Goal: Navigation & Orientation: Understand site structure

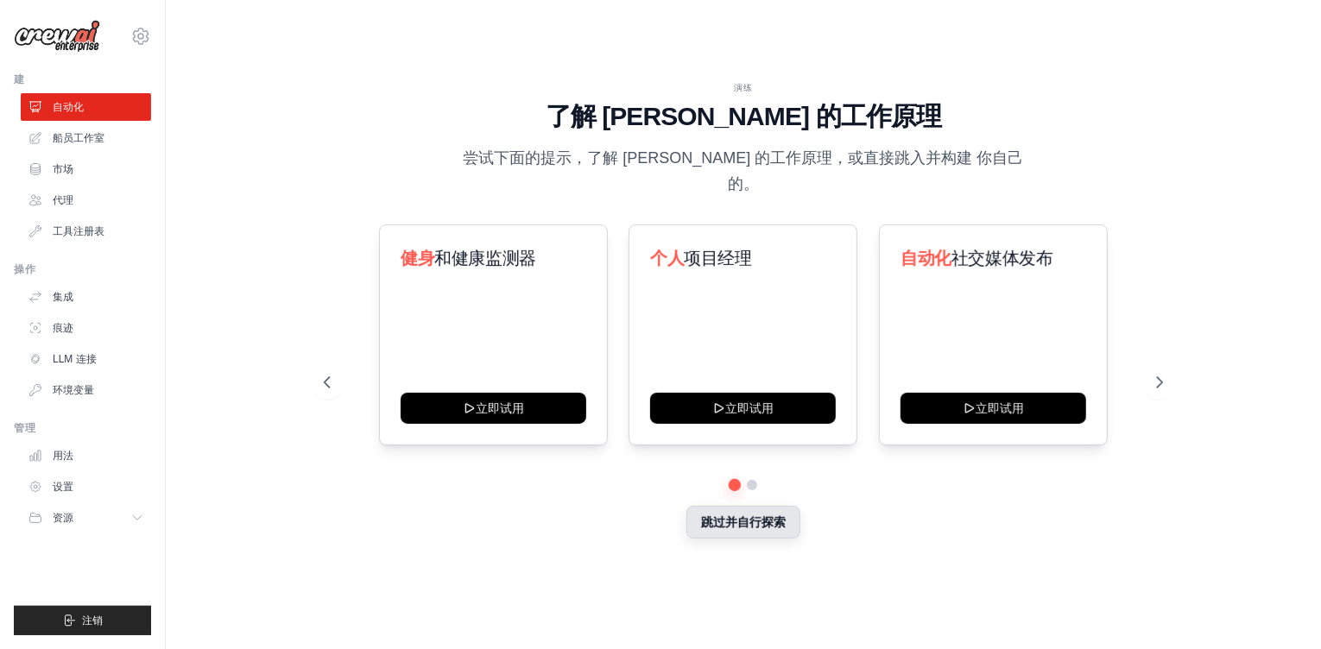
click at [759, 509] on button "跳过并自行探索" at bounding box center [743, 522] width 114 height 33
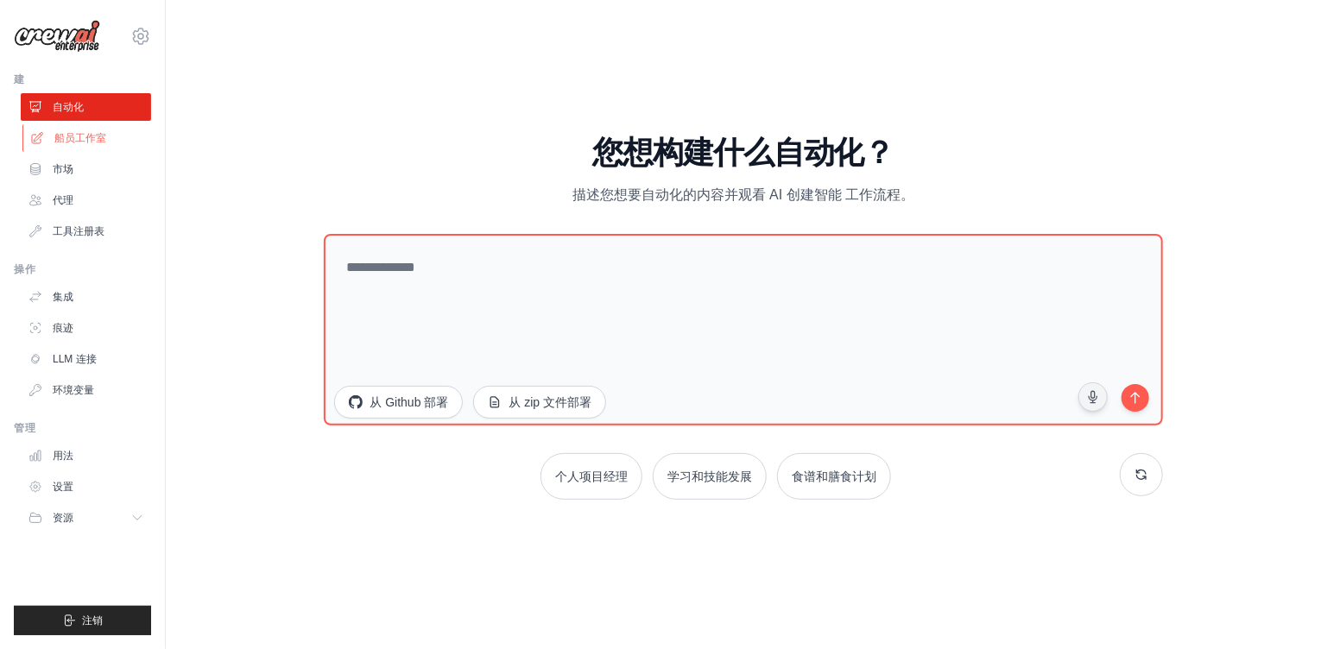
click at [92, 144] on font "船员工作室" at bounding box center [80, 138] width 52 height 14
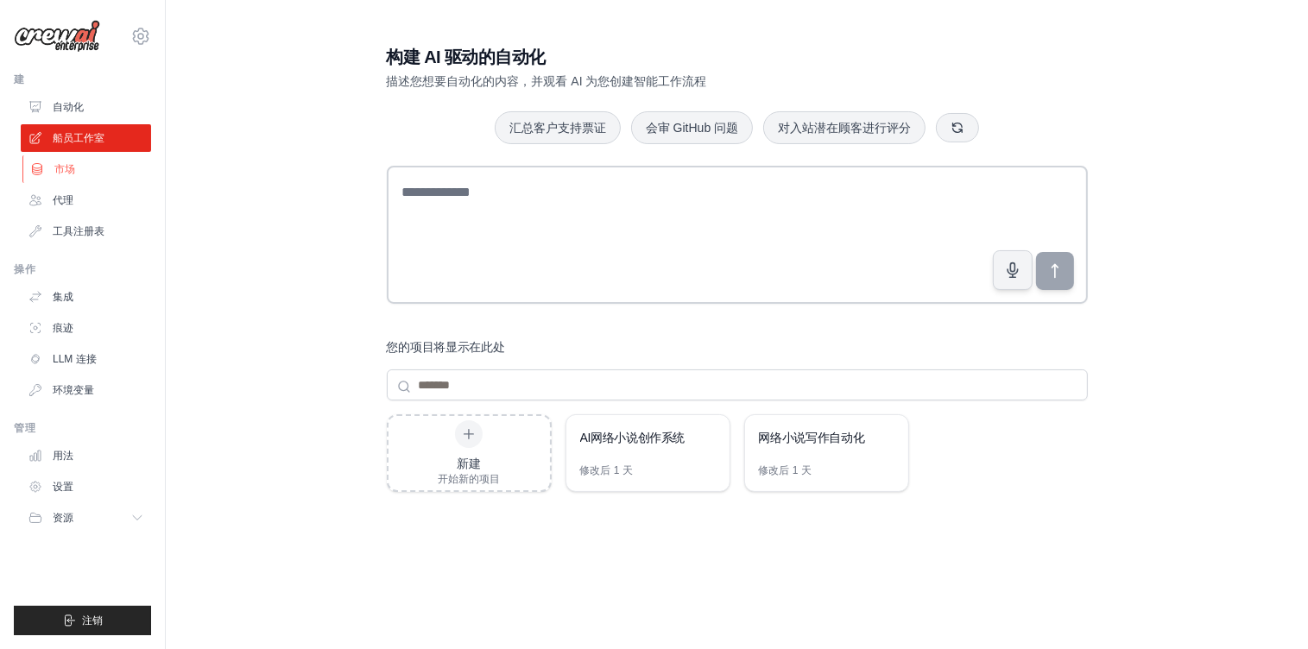
click at [78, 181] on link "市场" at bounding box center [87, 169] width 130 height 28
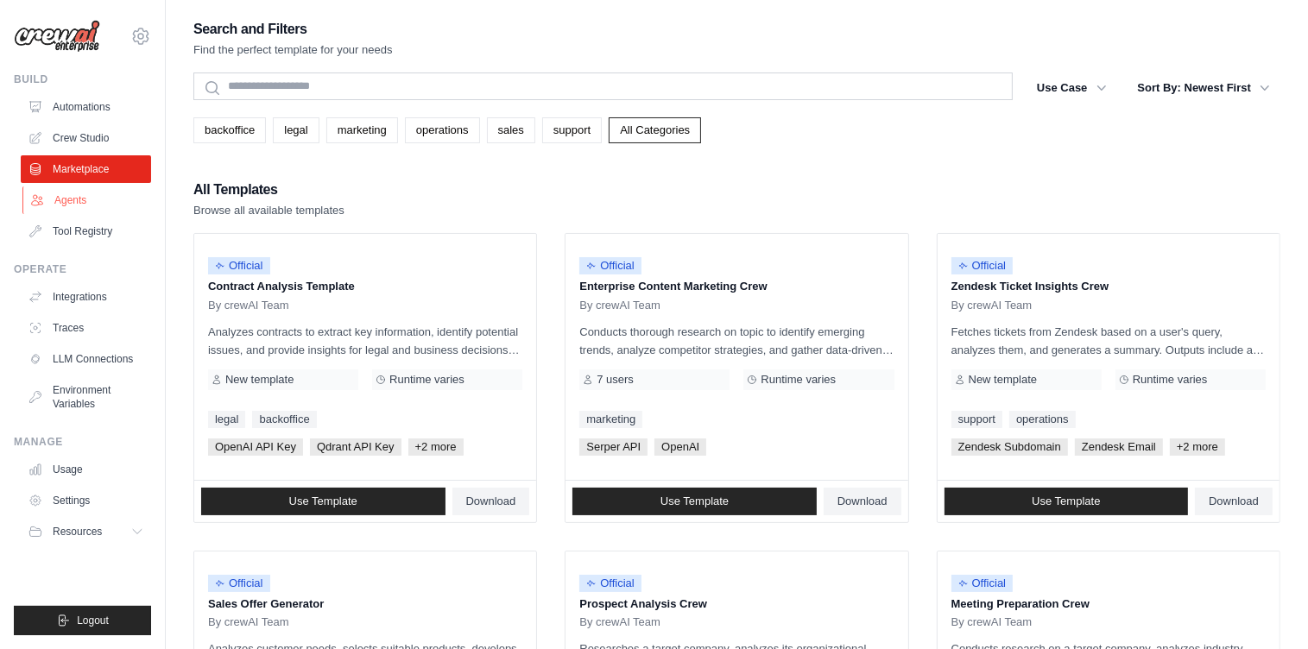
click at [72, 197] on link "Agents" at bounding box center [87, 200] width 130 height 28
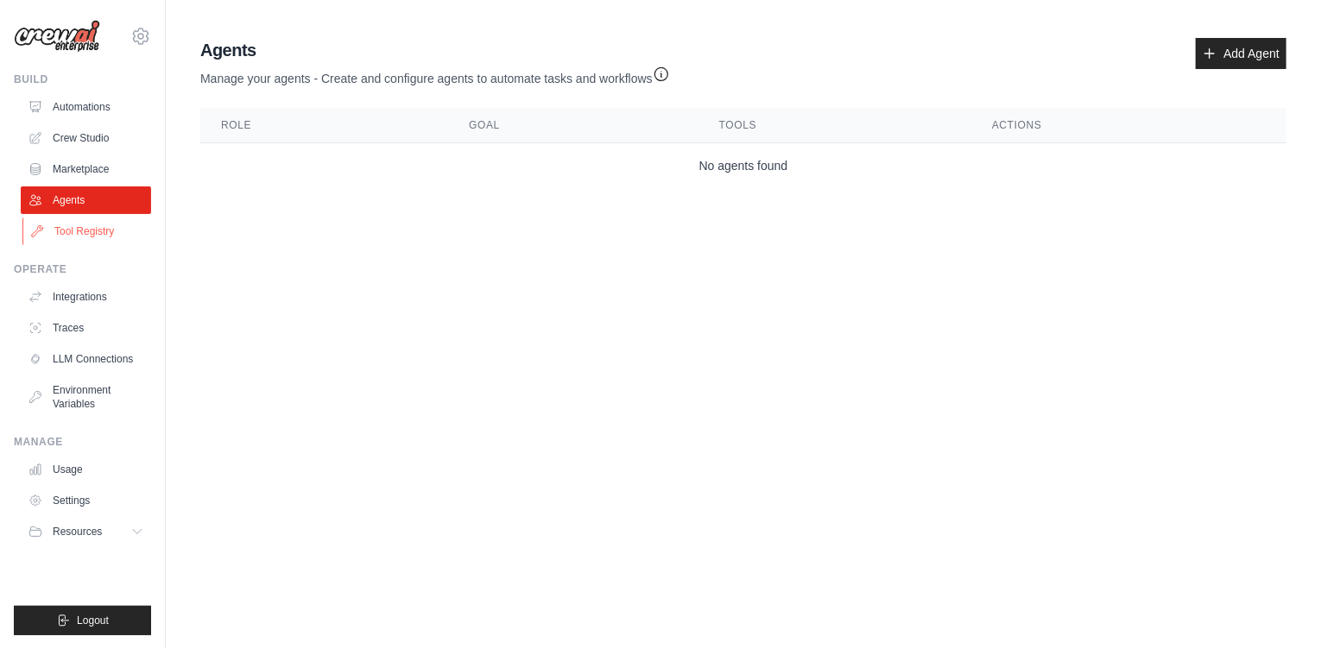
click at [79, 237] on link "Tool Registry" at bounding box center [87, 232] width 130 height 28
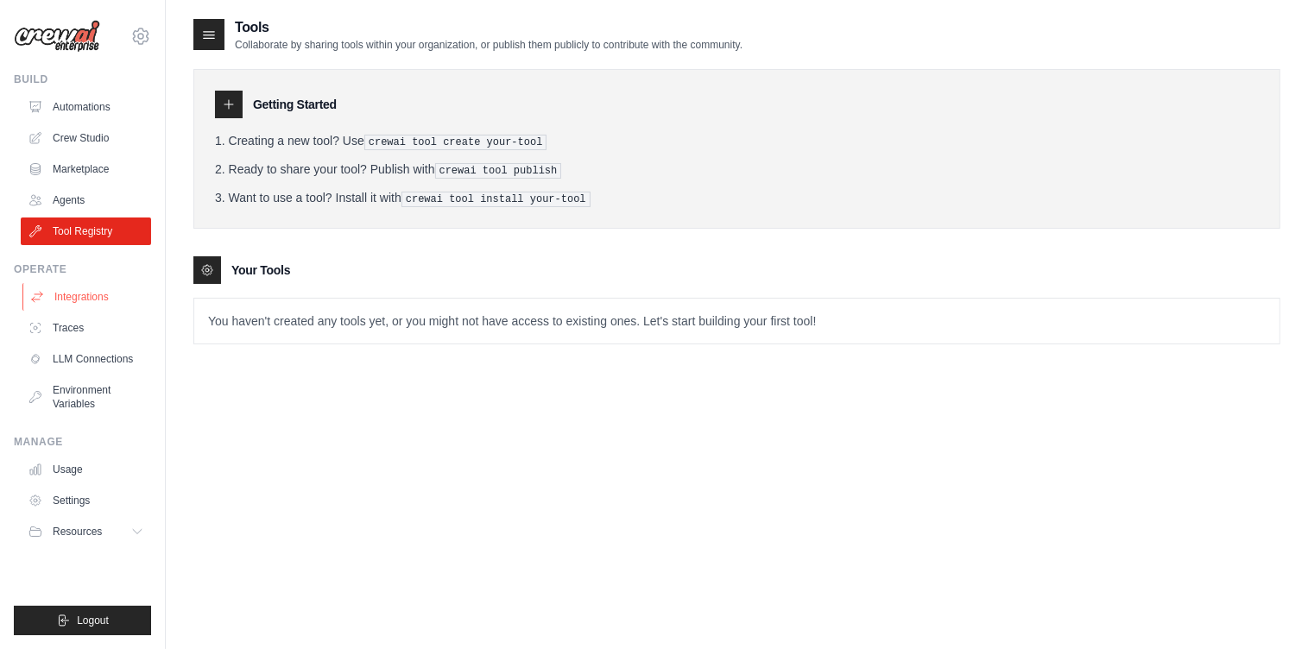
click at [97, 297] on link "Integrations" at bounding box center [87, 297] width 130 height 28
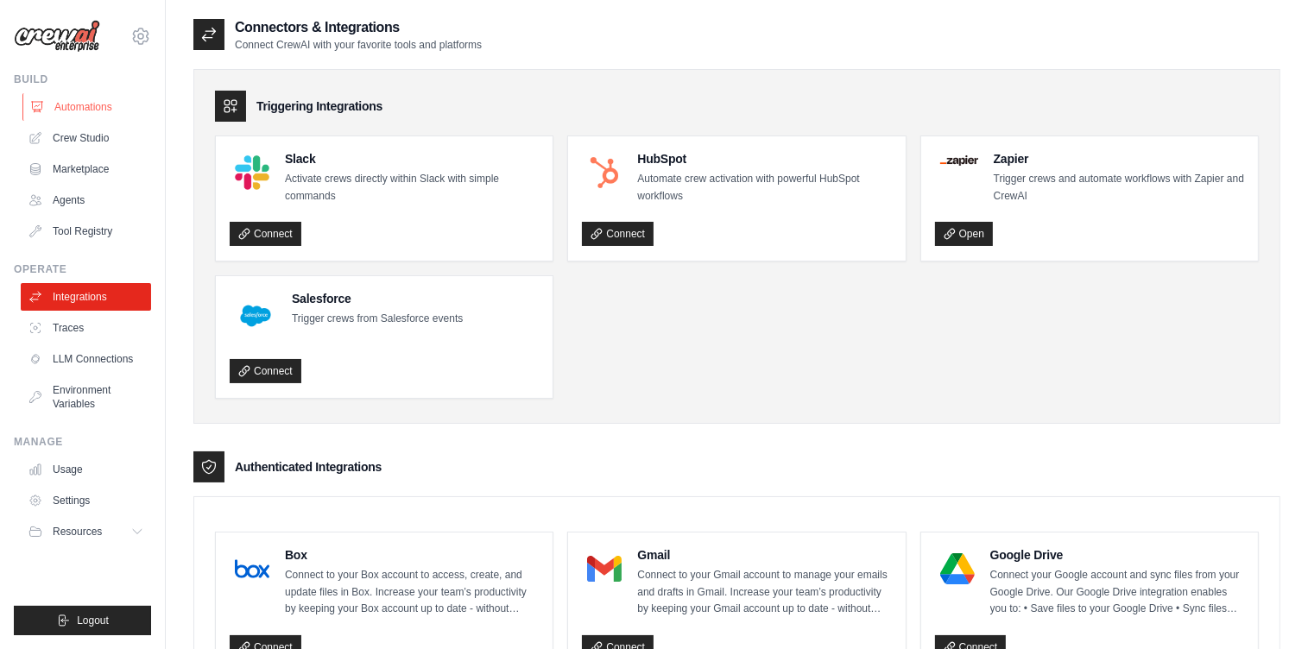
click at [117, 113] on link "Automations" at bounding box center [87, 107] width 130 height 28
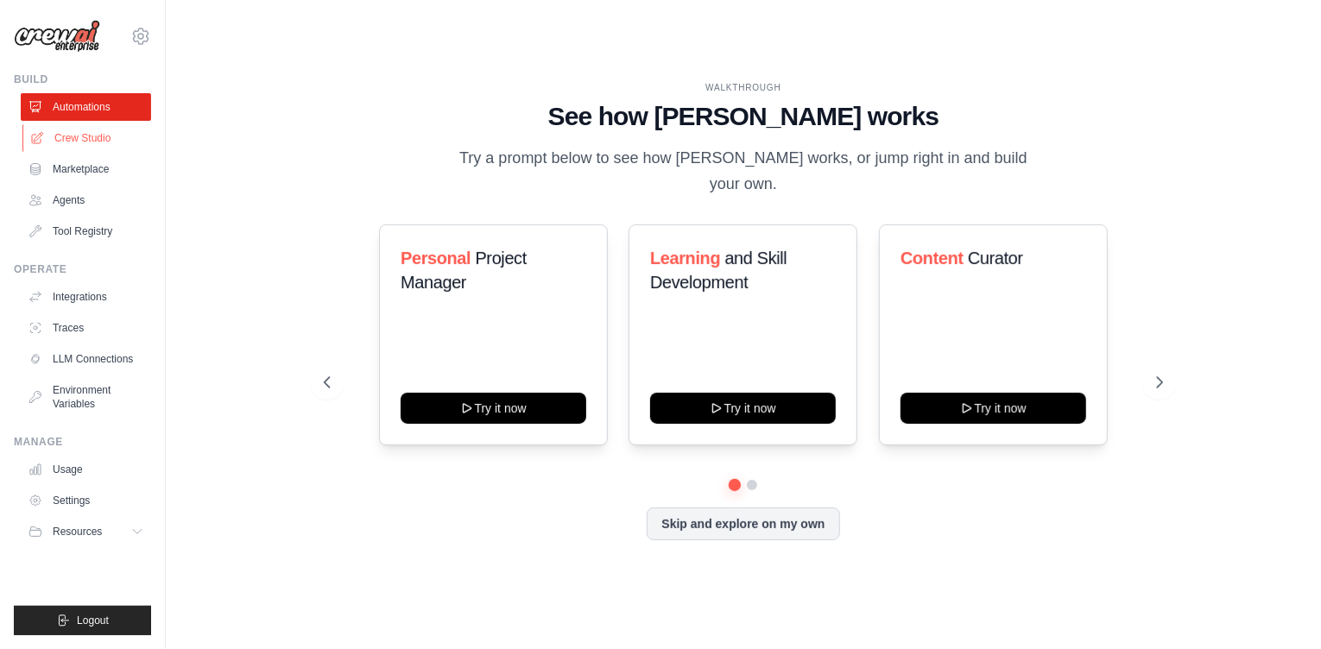
click at [104, 141] on link "Crew Studio" at bounding box center [87, 138] width 130 height 28
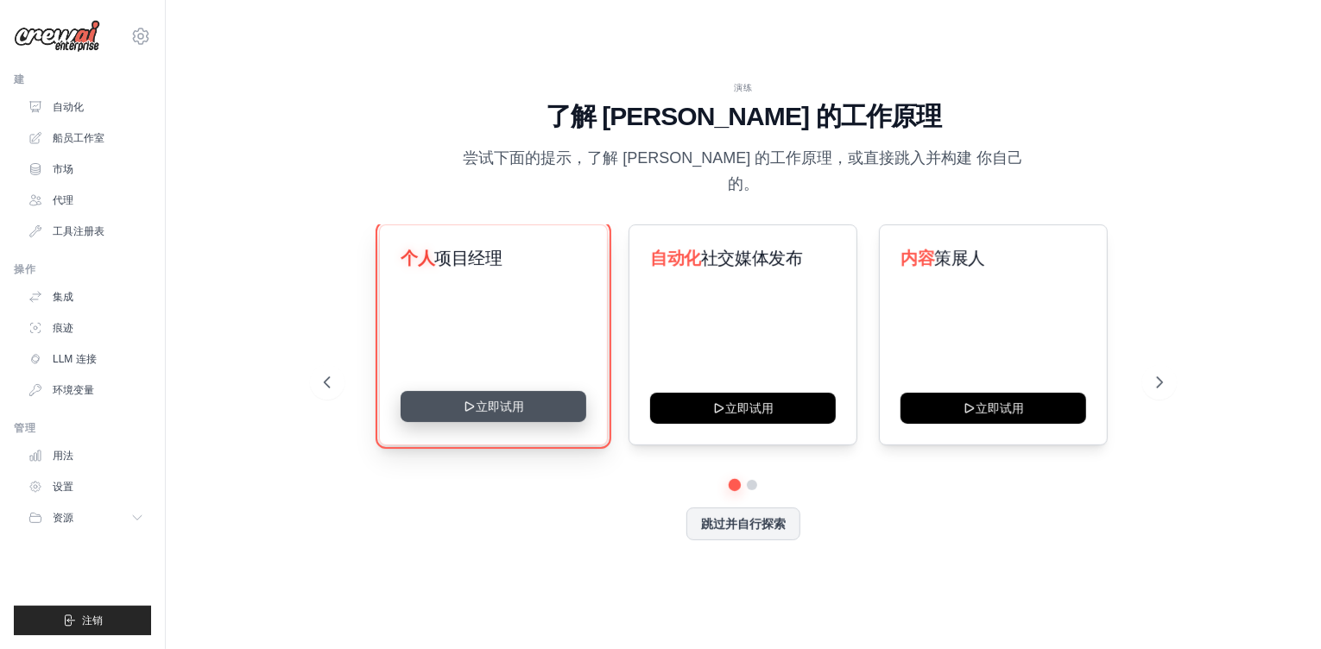
click at [498, 398] on button "立即试用" at bounding box center [494, 406] width 186 height 31
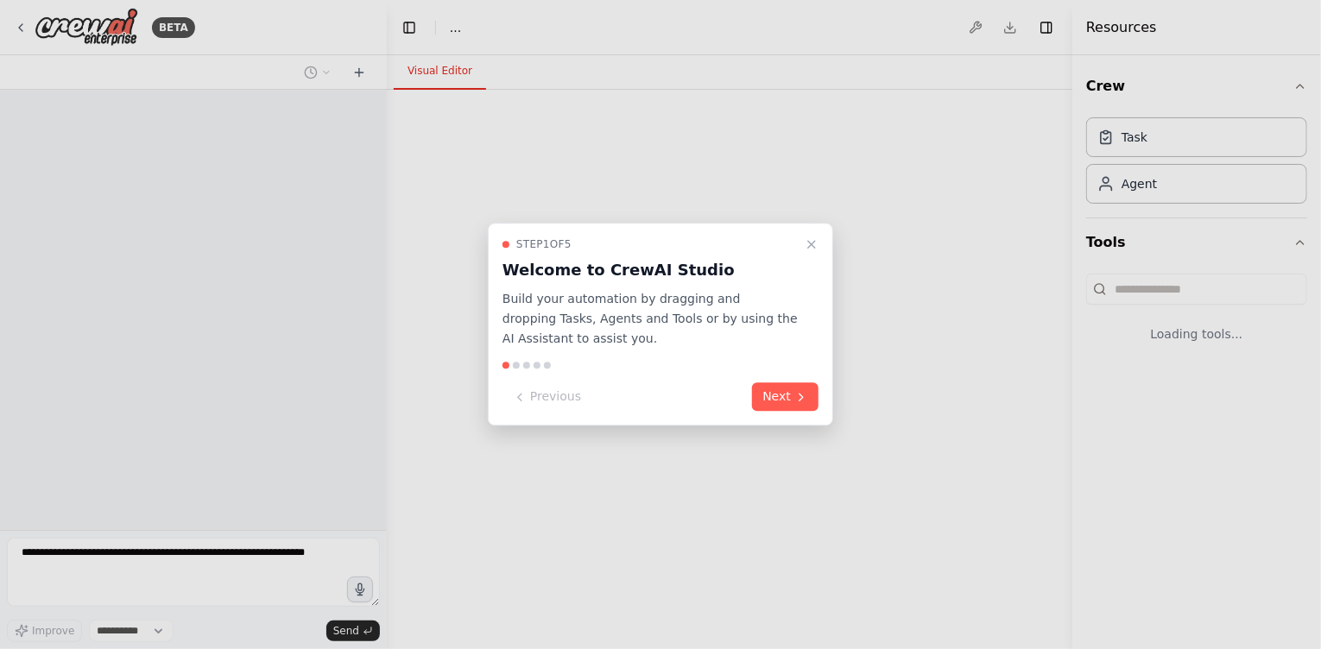
select select "****"
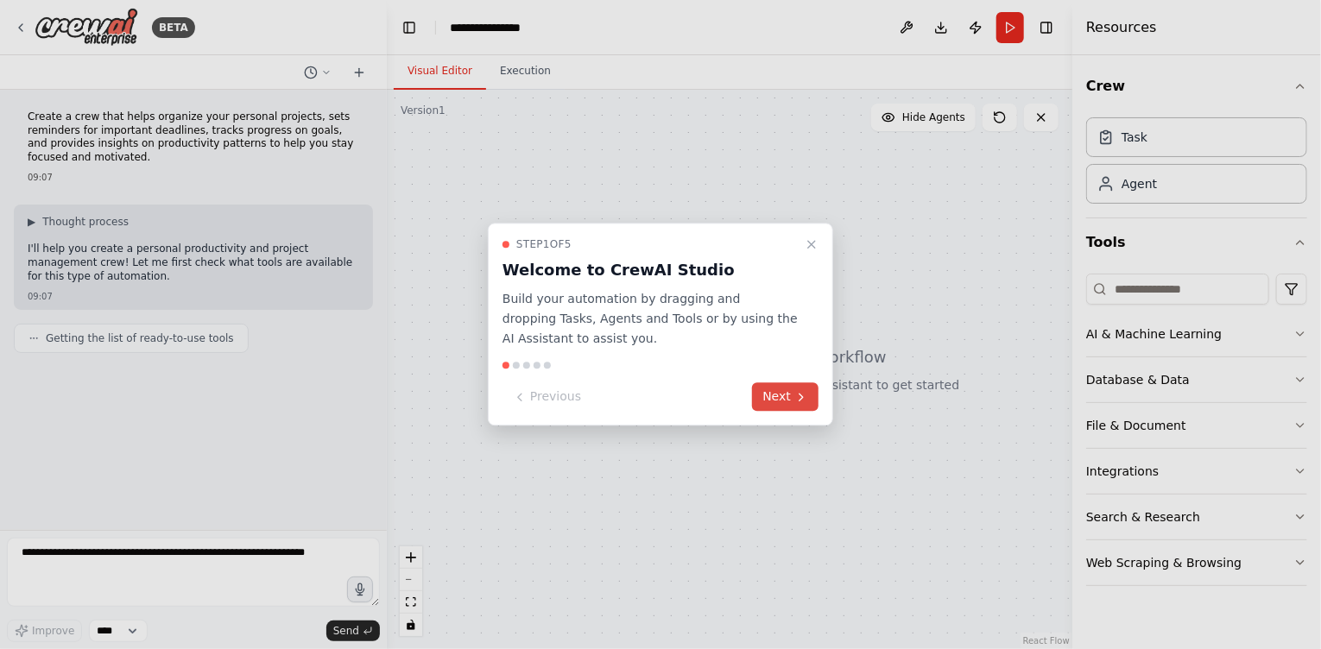
click at [785, 389] on button "Next" at bounding box center [785, 397] width 66 height 28
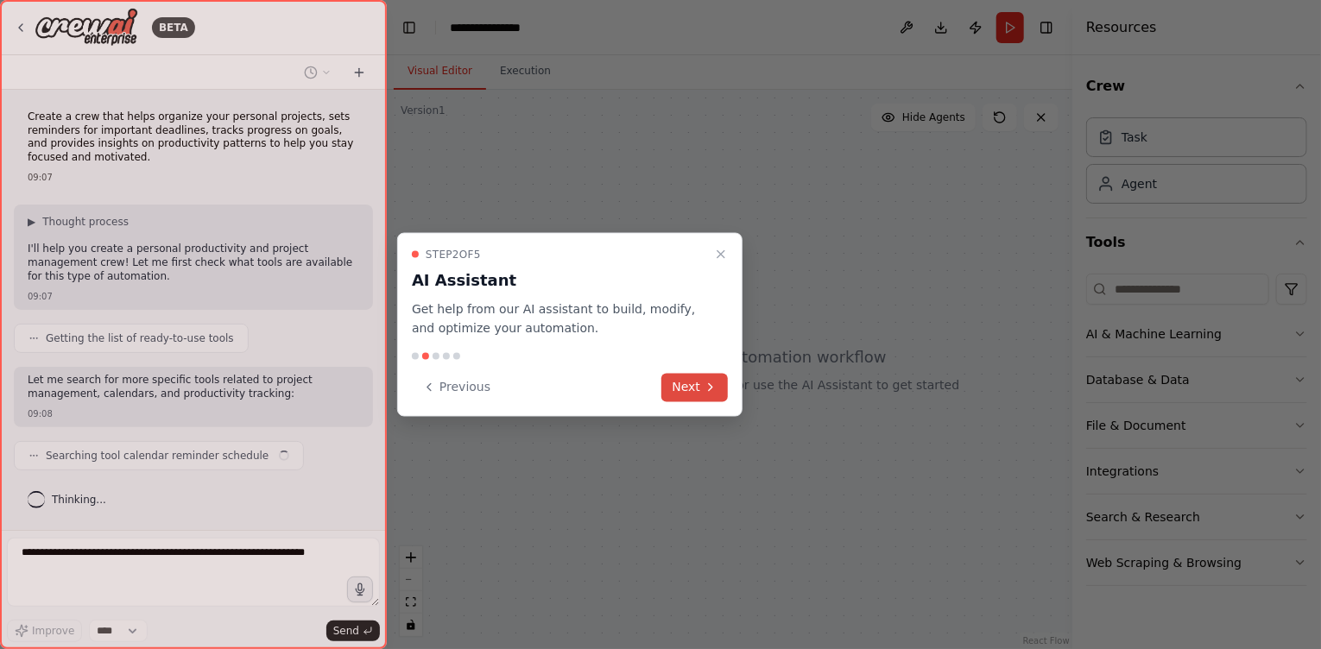
click at [691, 386] on button "Next" at bounding box center [694, 387] width 66 height 28
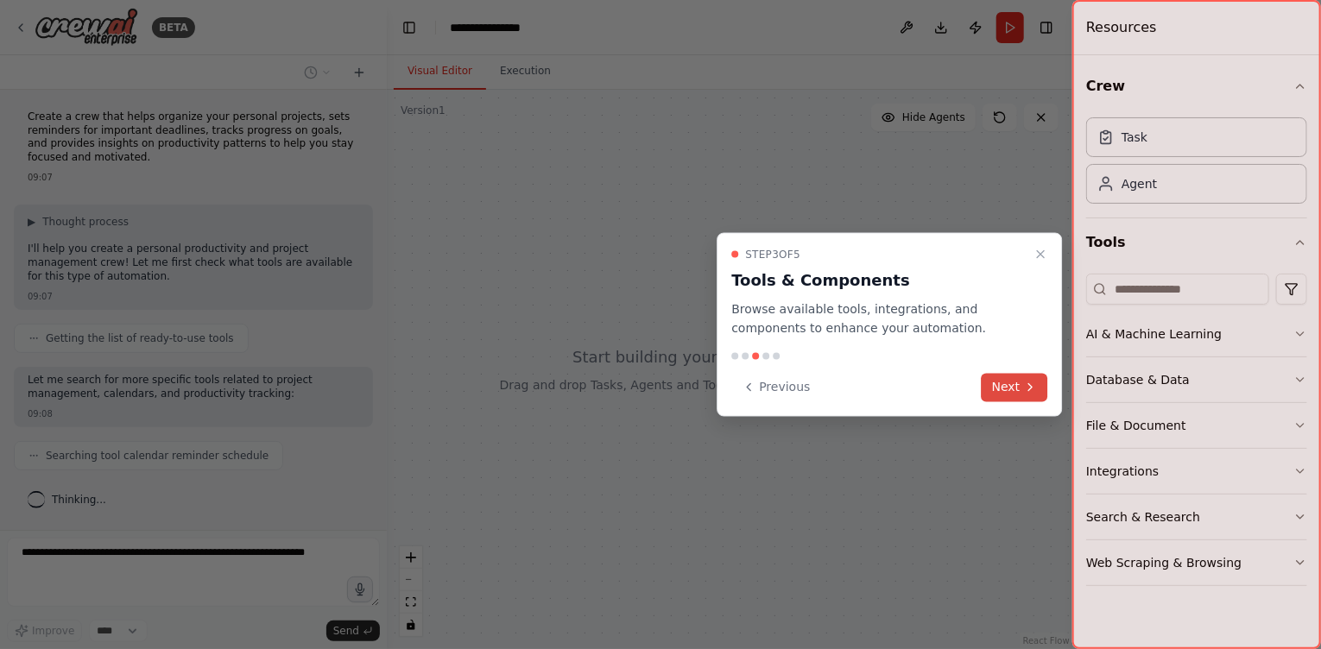
click at [1010, 390] on button "Next" at bounding box center [1015, 387] width 66 height 28
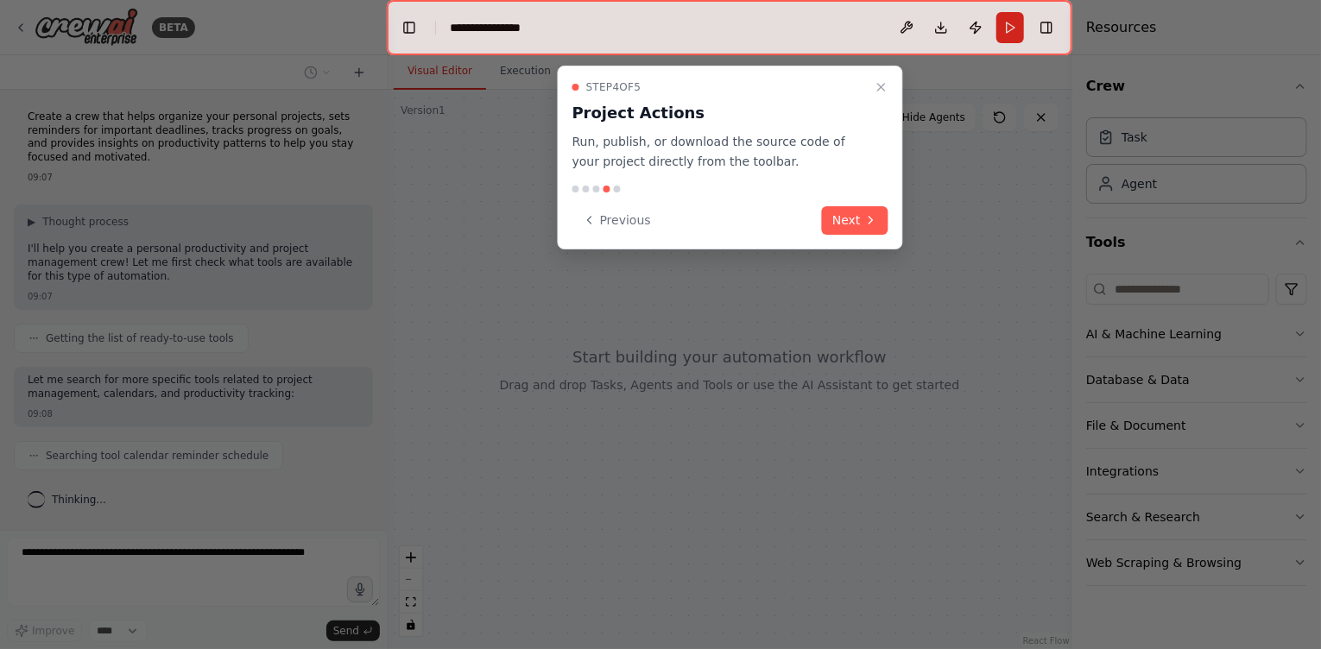
click at [861, 229] on button "Next" at bounding box center [855, 220] width 66 height 28
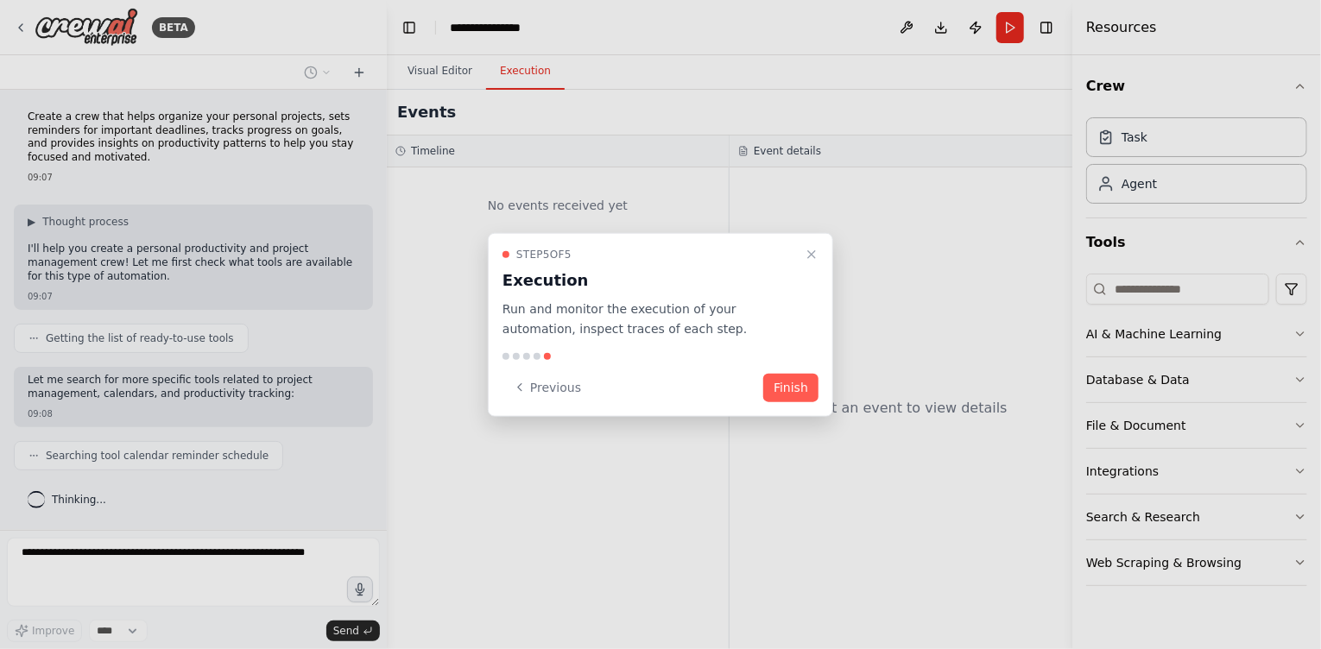
scroll to position [41, 0]
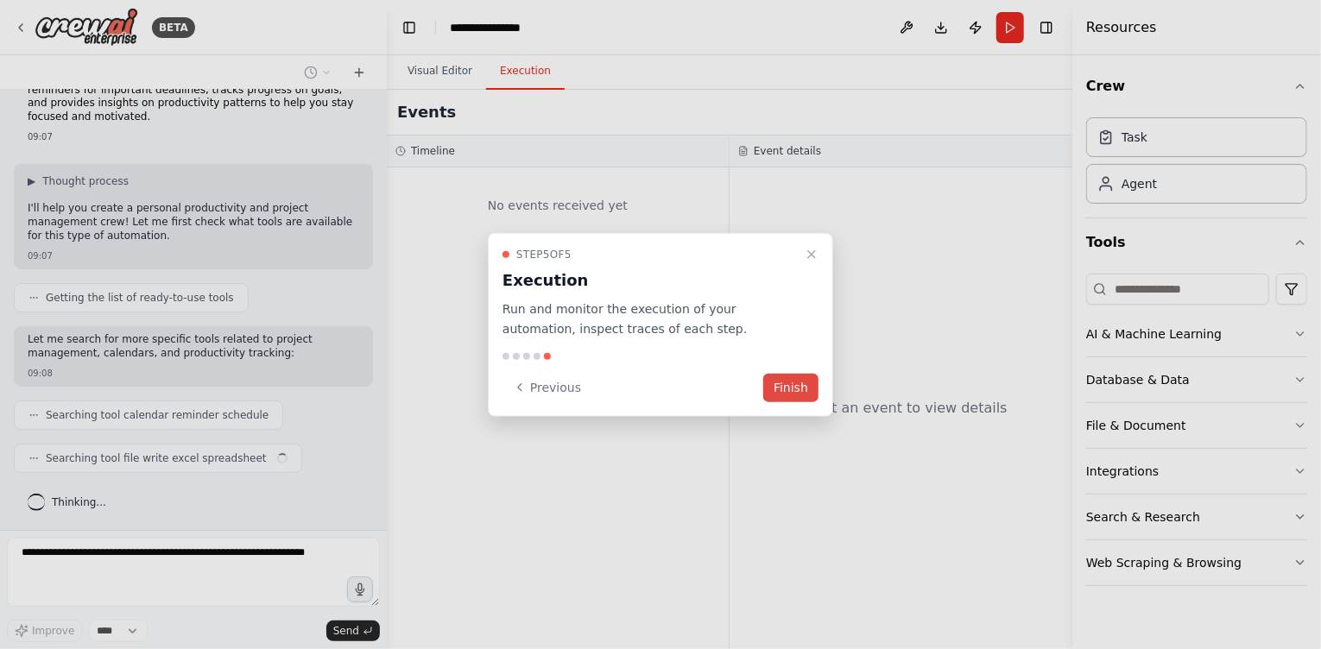
click at [798, 384] on button "Finish" at bounding box center [790, 387] width 55 height 28
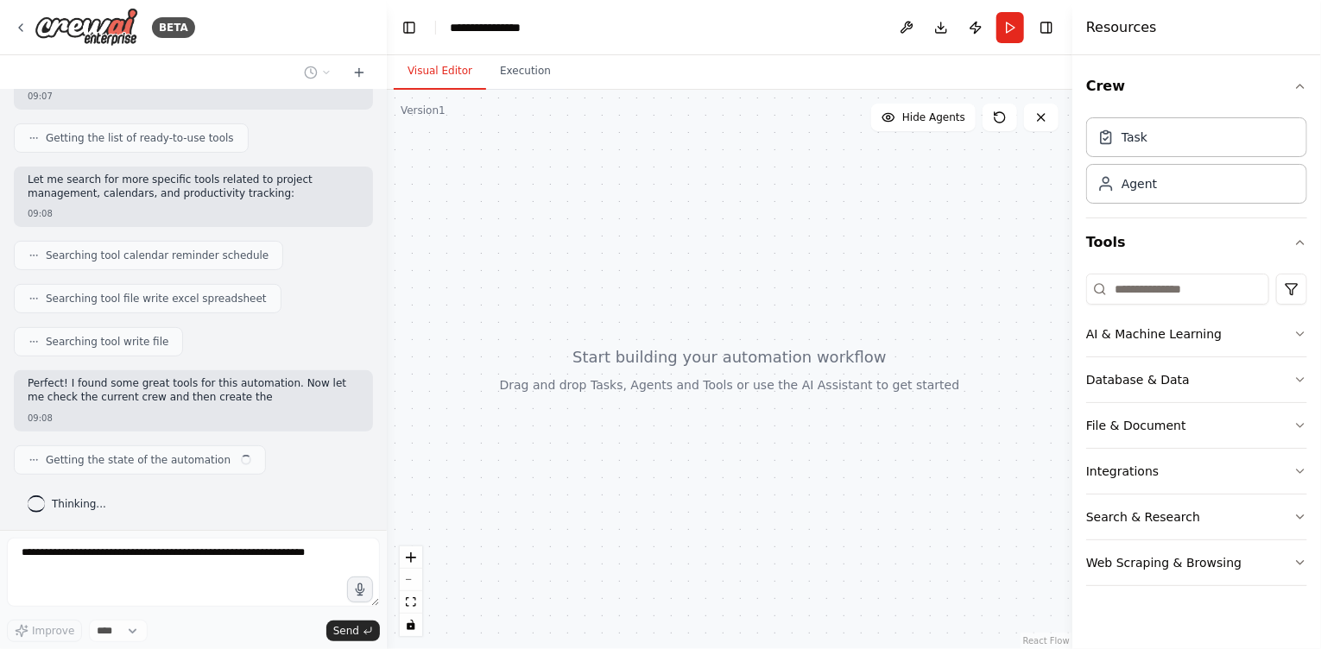
scroll to position [214, 0]
